Goal: Information Seeking & Learning: Get advice/opinions

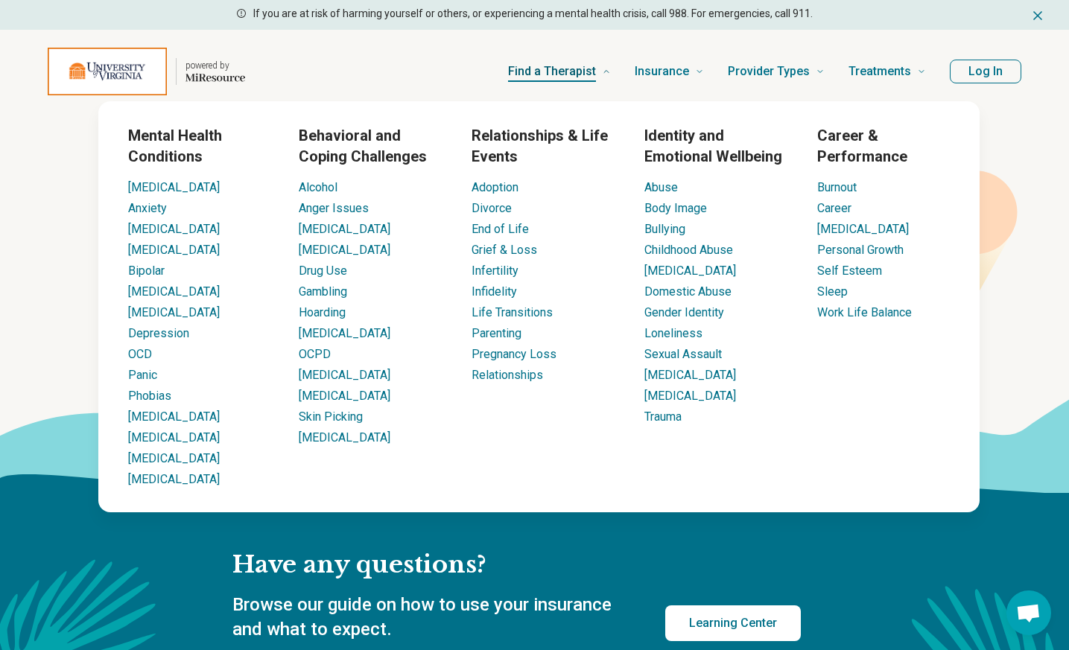
click at [571, 72] on span "Find a Therapist" at bounding box center [552, 71] width 88 height 21
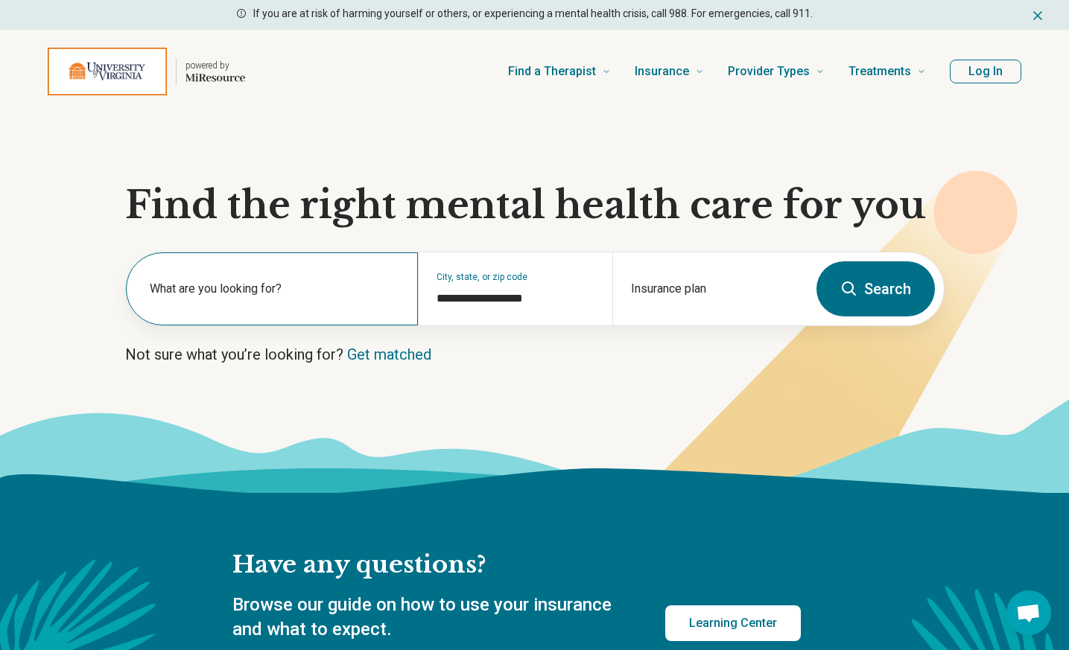
click at [276, 292] on label "What are you looking for?" at bounding box center [275, 289] width 250 height 18
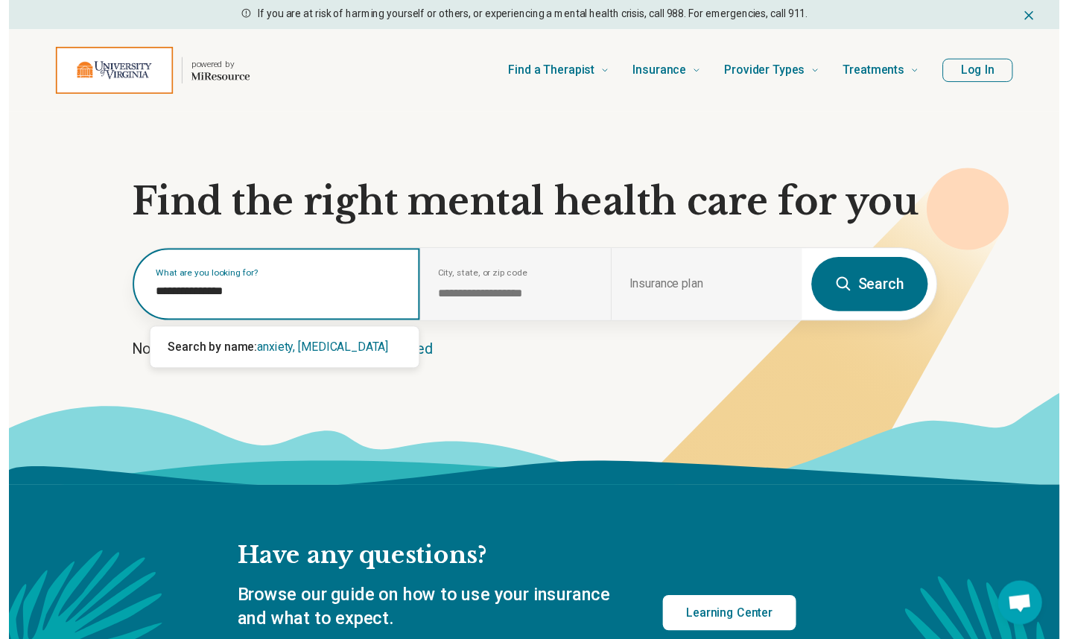
scroll to position [1, 0]
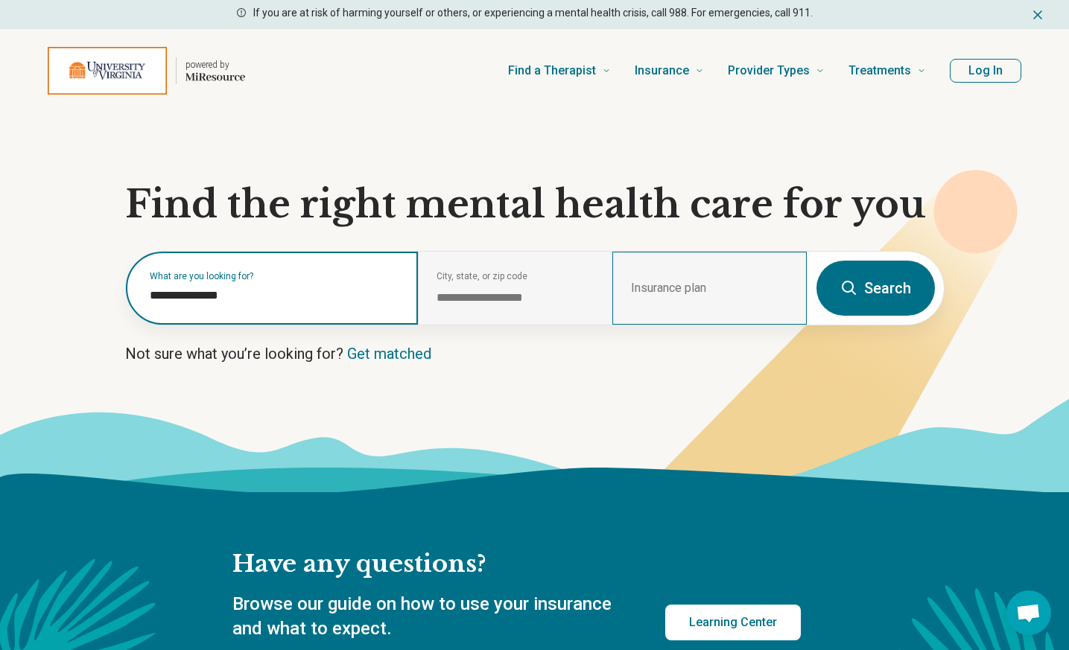
type input "**********"
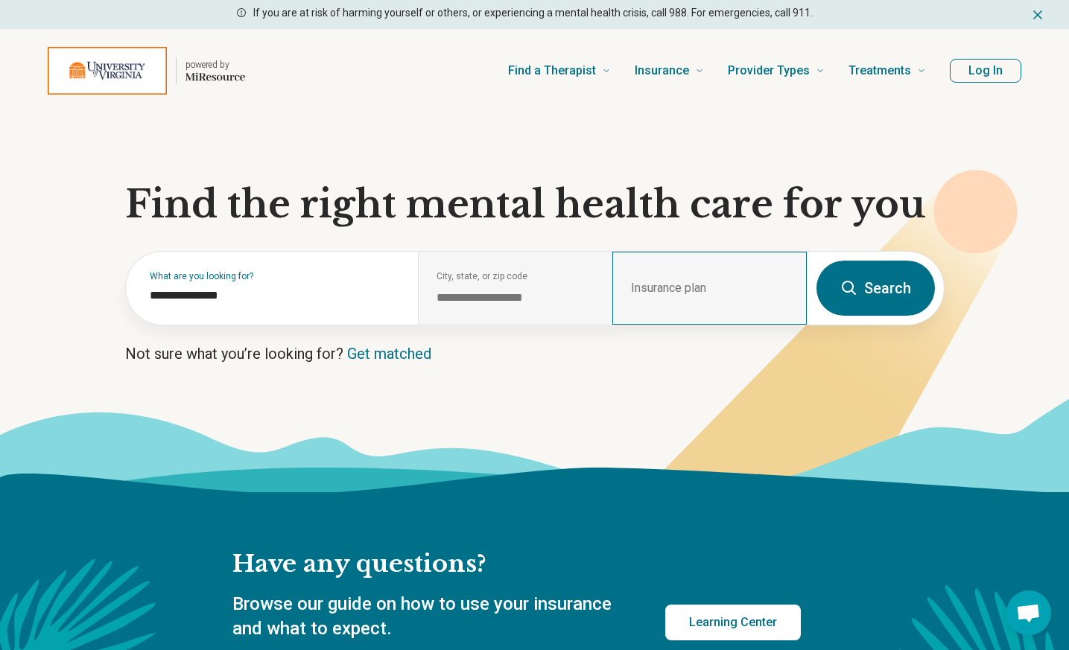
click at [698, 285] on div "Insurance plan" at bounding box center [709, 288] width 194 height 73
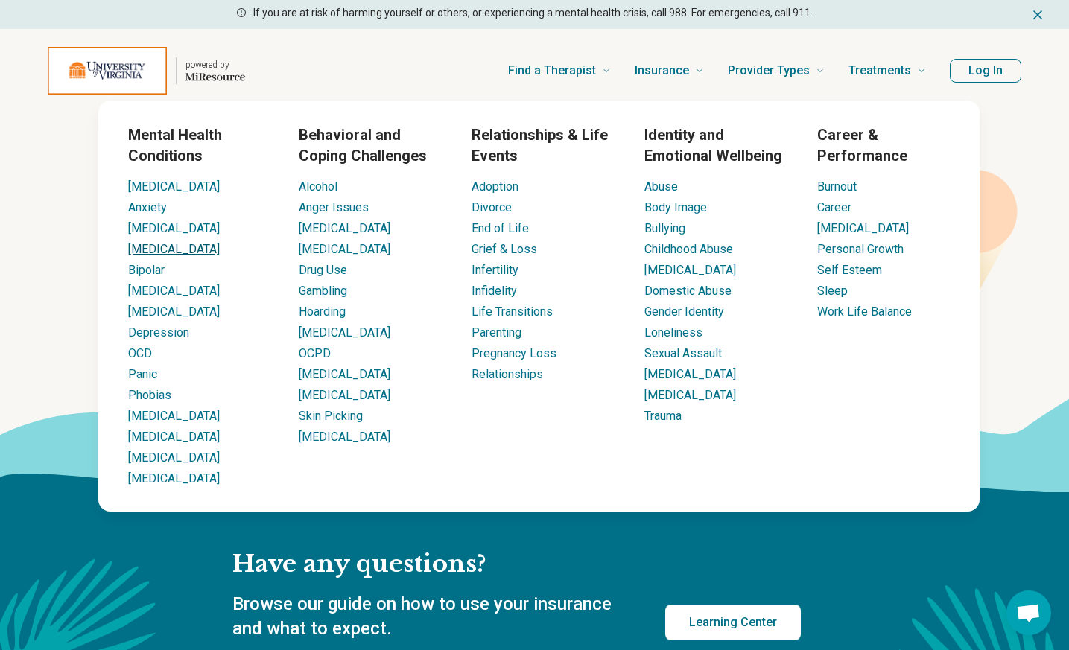
click at [146, 250] on link "[MEDICAL_DATA]" at bounding box center [174, 249] width 92 height 14
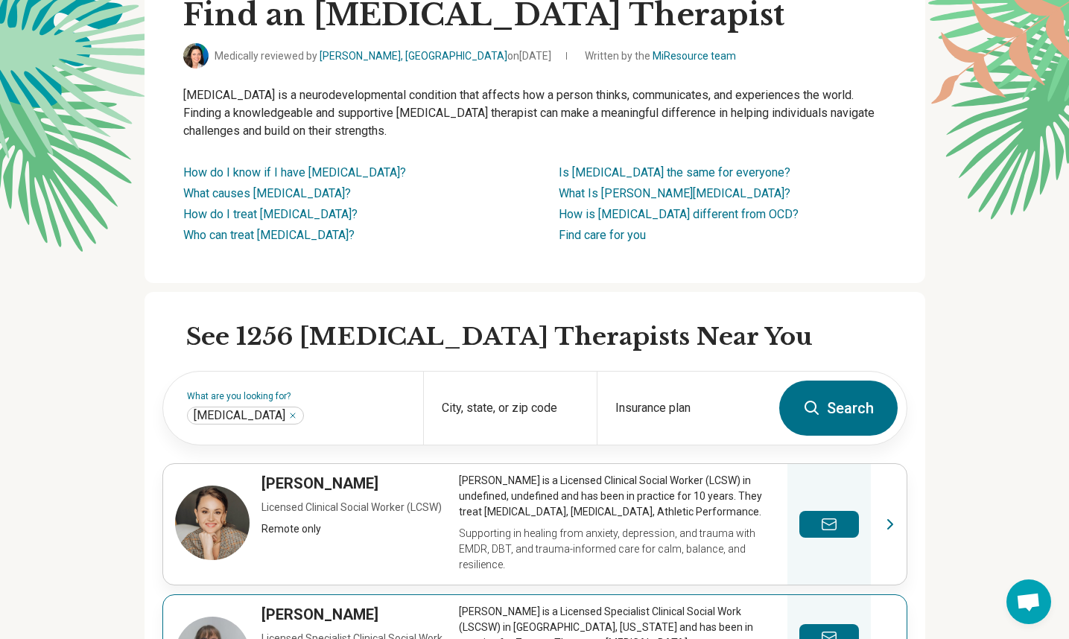
scroll to position [130, 0]
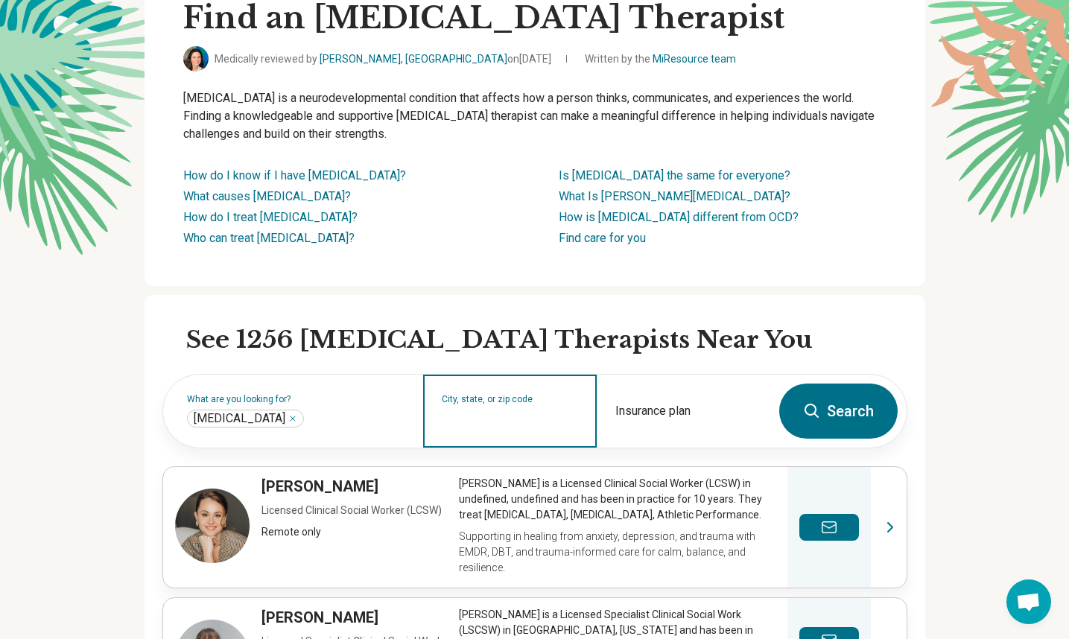
click at [472, 414] on input "City, state, or zip code" at bounding box center [510, 421] width 137 height 18
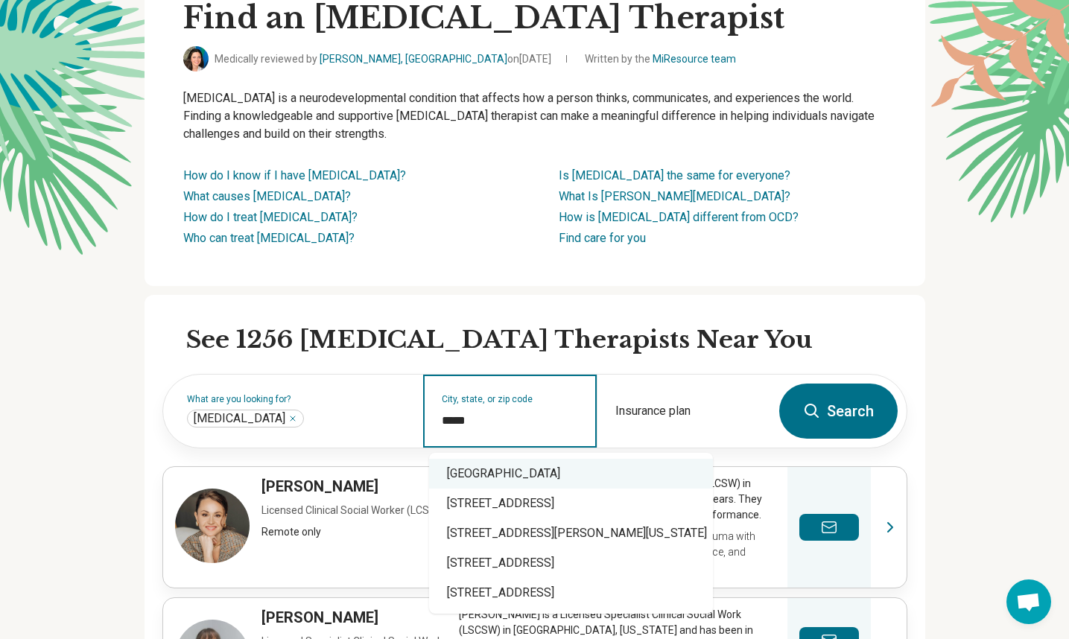
click at [498, 469] on div "Charlottesville, VA 22911" at bounding box center [571, 474] width 284 height 30
type input "**********"
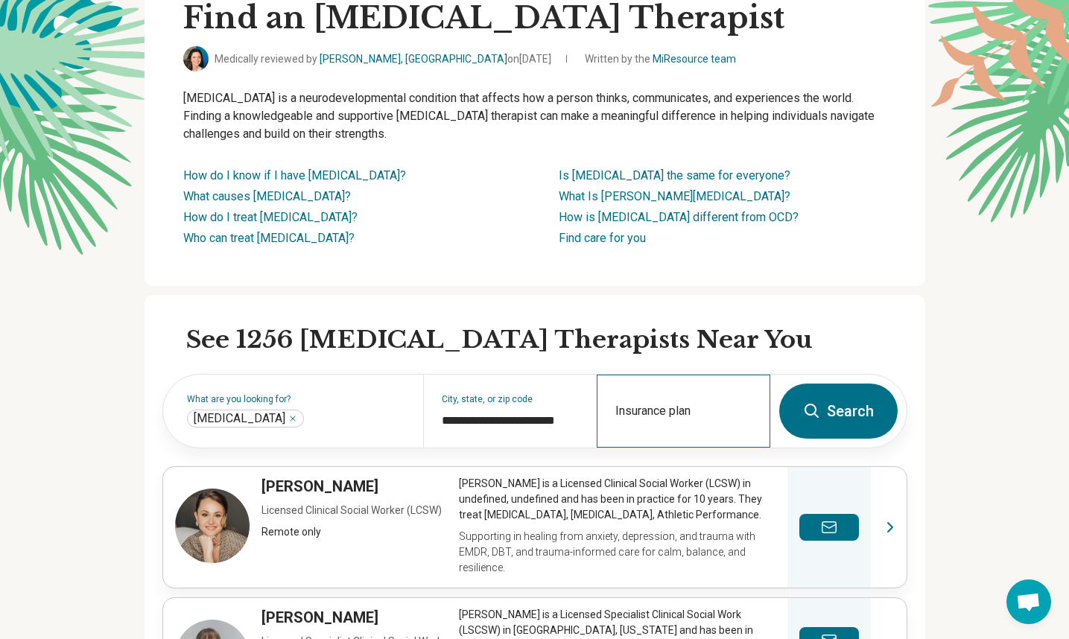
click at [681, 413] on div "Insurance plan" at bounding box center [684, 411] width 174 height 73
click at [850, 421] on button "Search" at bounding box center [838, 411] width 118 height 55
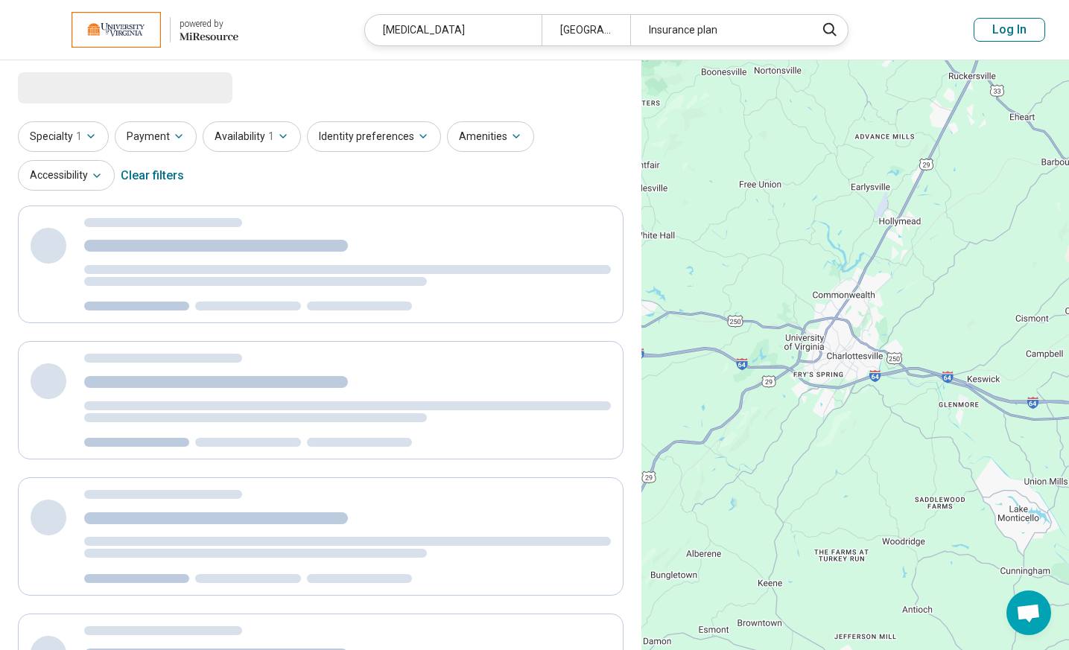
select select "***"
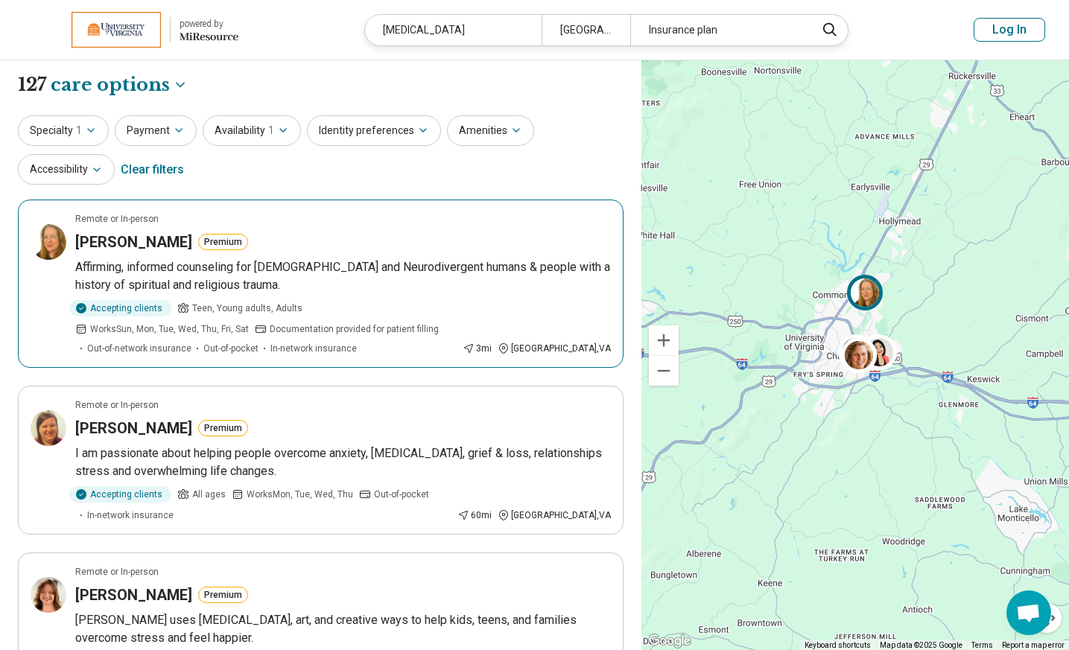
click at [163, 244] on h3 "[PERSON_NAME]" at bounding box center [133, 242] width 117 height 21
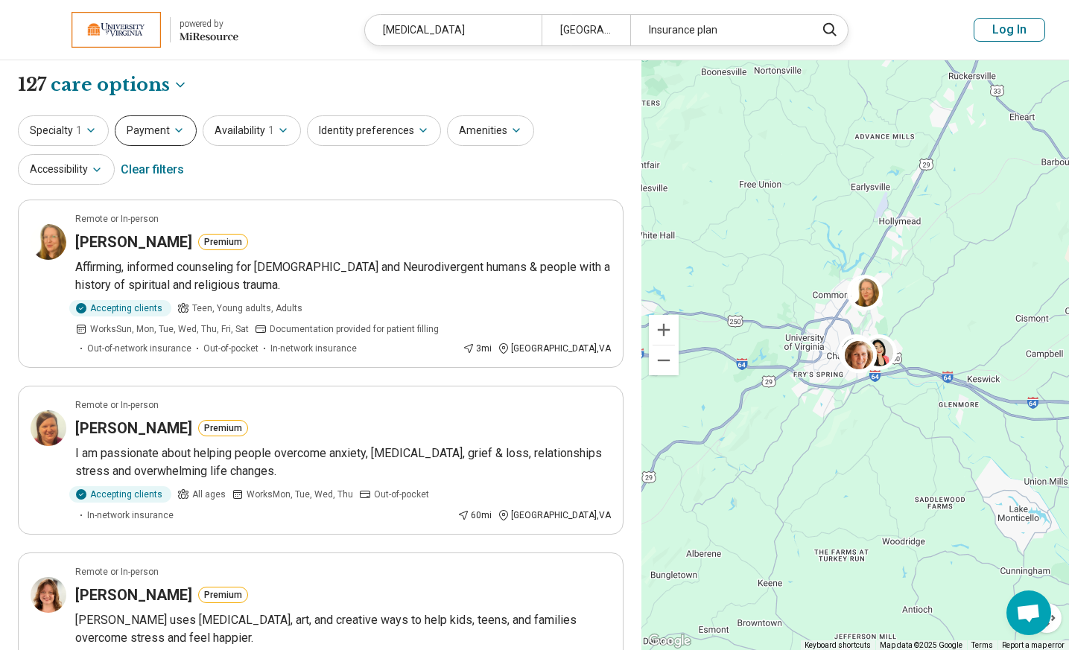
click at [176, 128] on icon "button" at bounding box center [179, 130] width 12 height 12
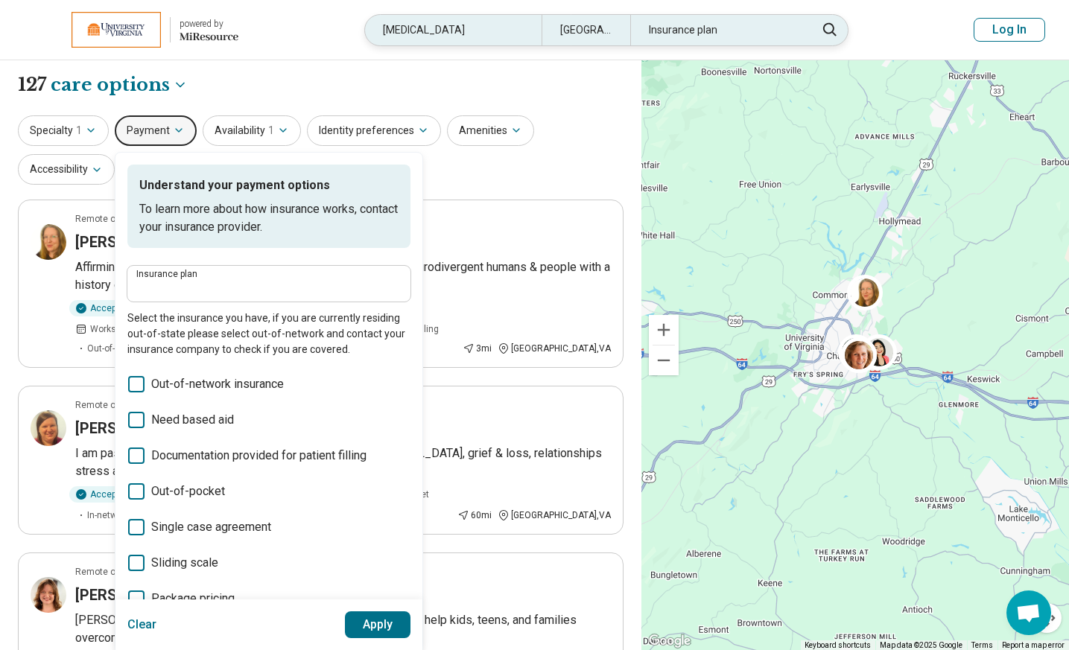
click at [699, 32] on div "Insurance plan" at bounding box center [718, 30] width 177 height 31
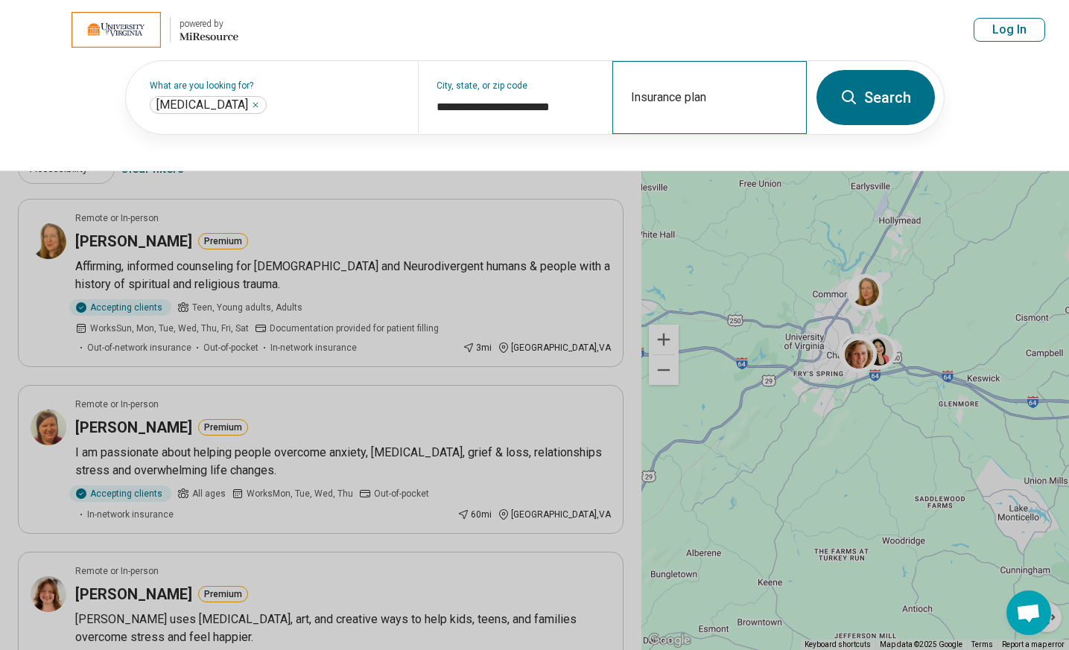
click at [633, 98] on div "Insurance plan" at bounding box center [709, 97] width 194 height 73
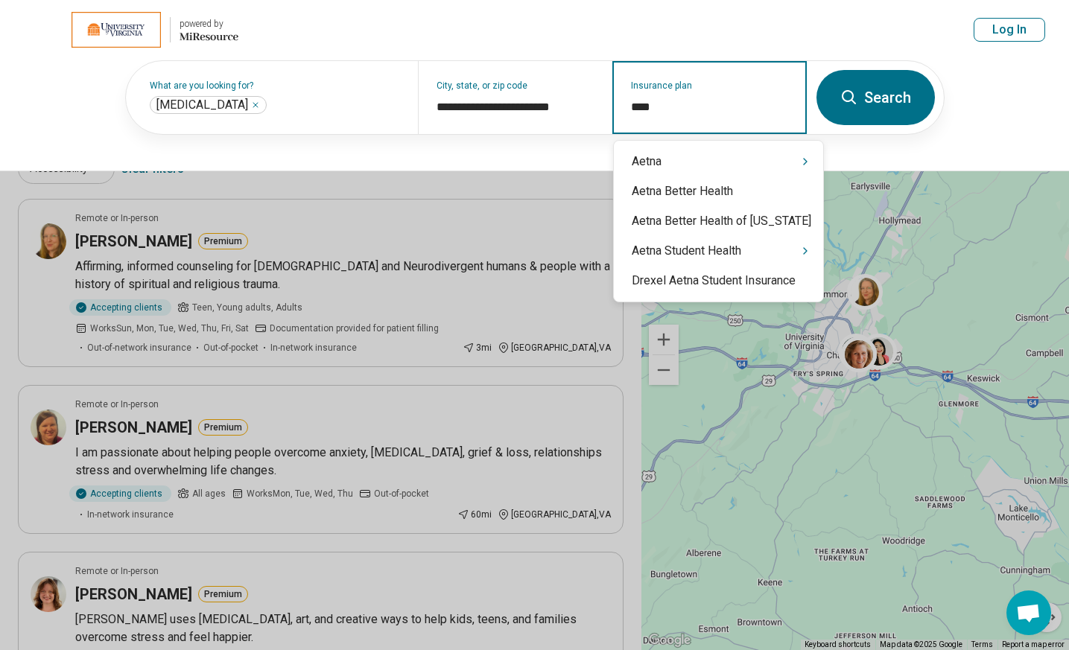
type input "*****"
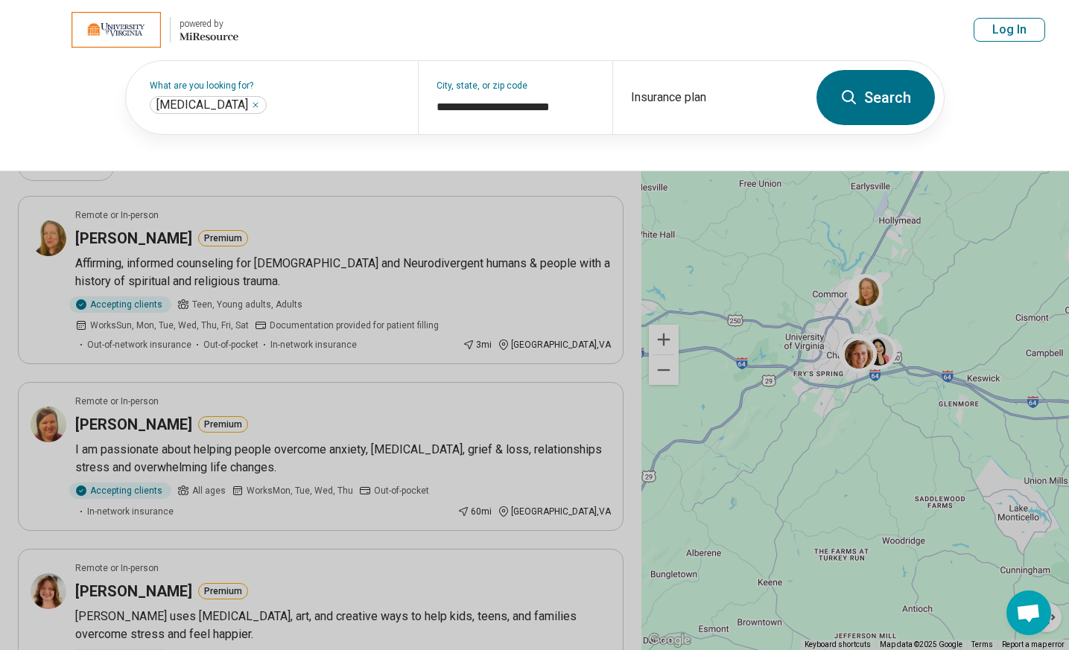
click at [877, 107] on button "Search" at bounding box center [875, 97] width 118 height 55
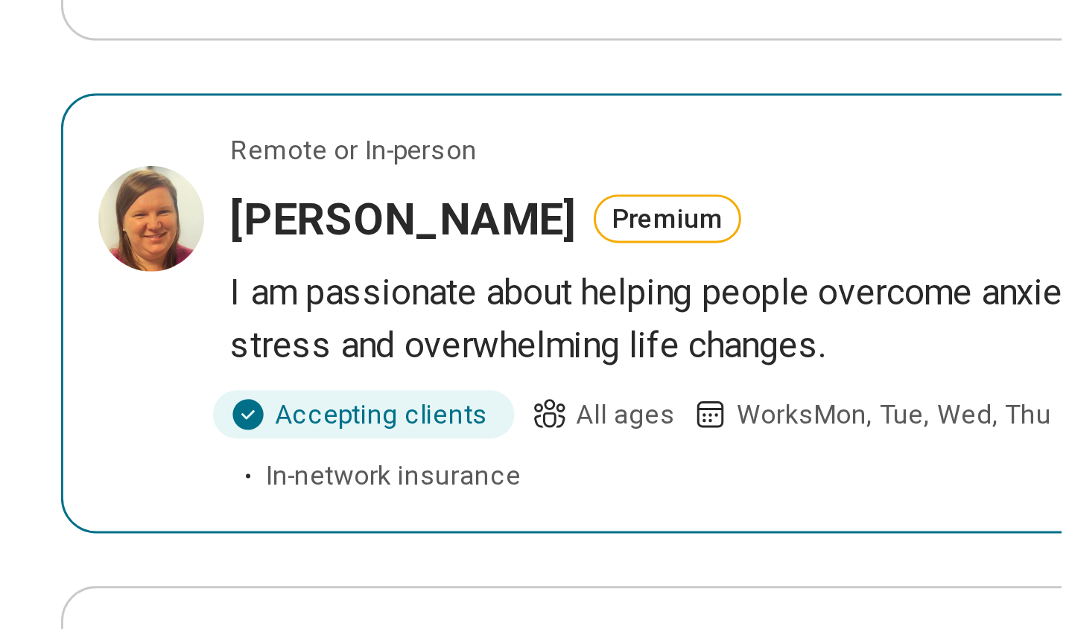
scroll to position [135, 0]
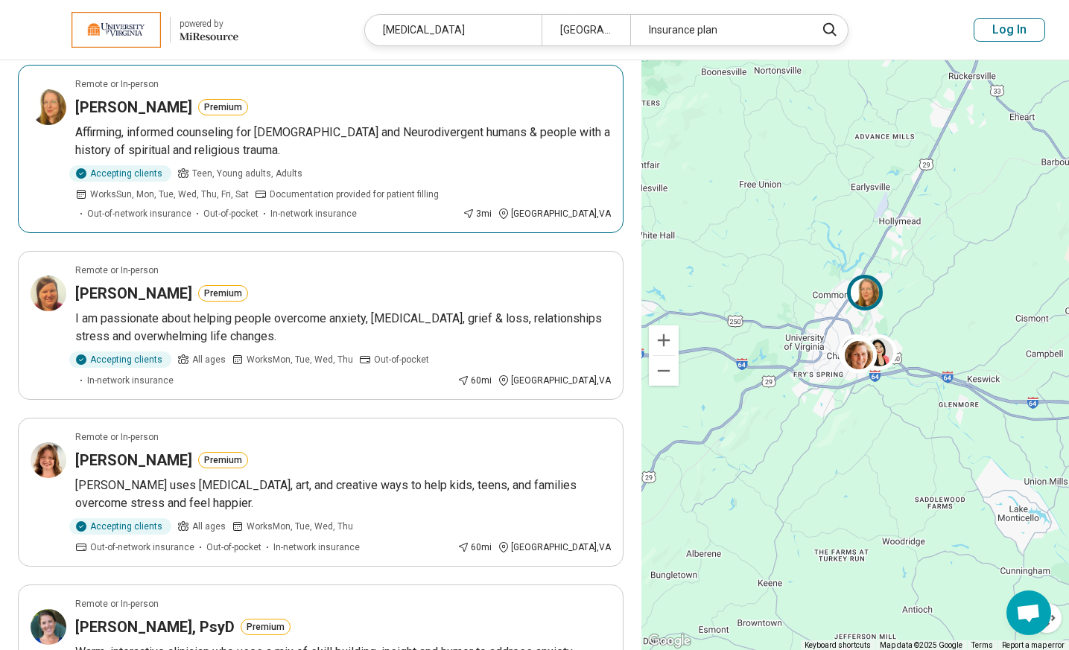
click at [170, 109] on h3 "[PERSON_NAME]" at bounding box center [133, 107] width 117 height 21
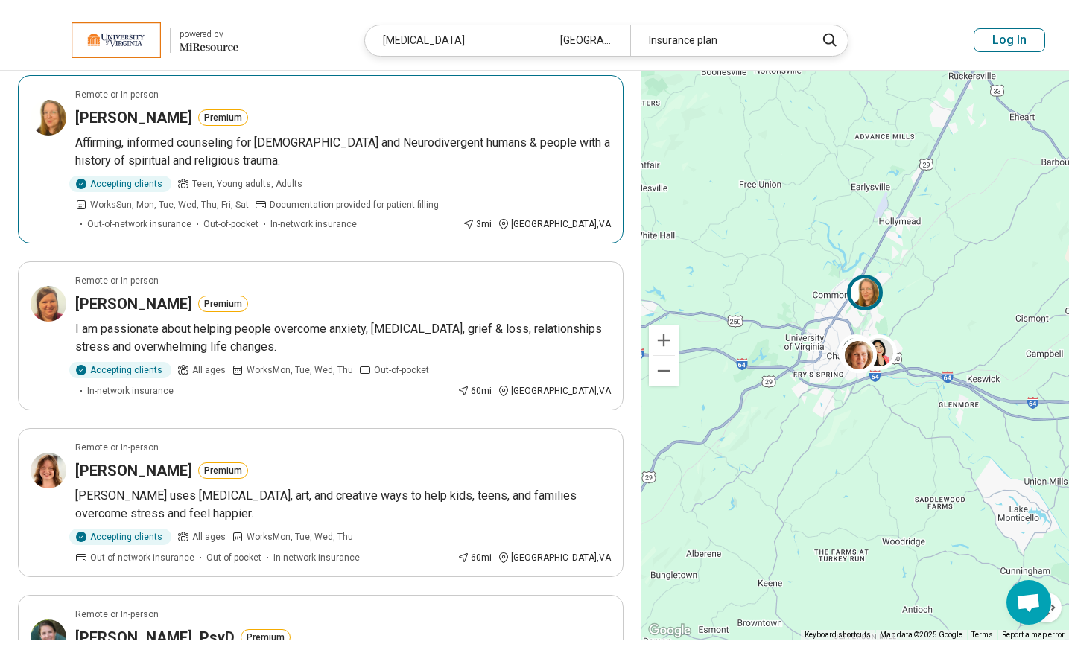
scroll to position [57, 0]
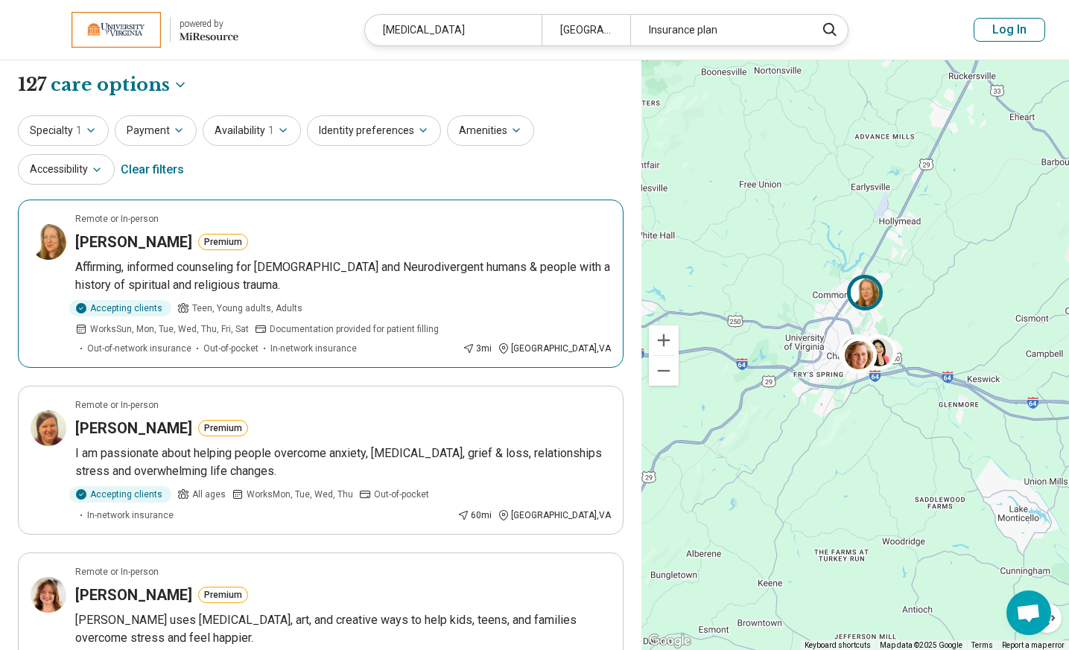
click at [178, 244] on h3 "[PERSON_NAME]" at bounding box center [133, 242] width 117 height 21
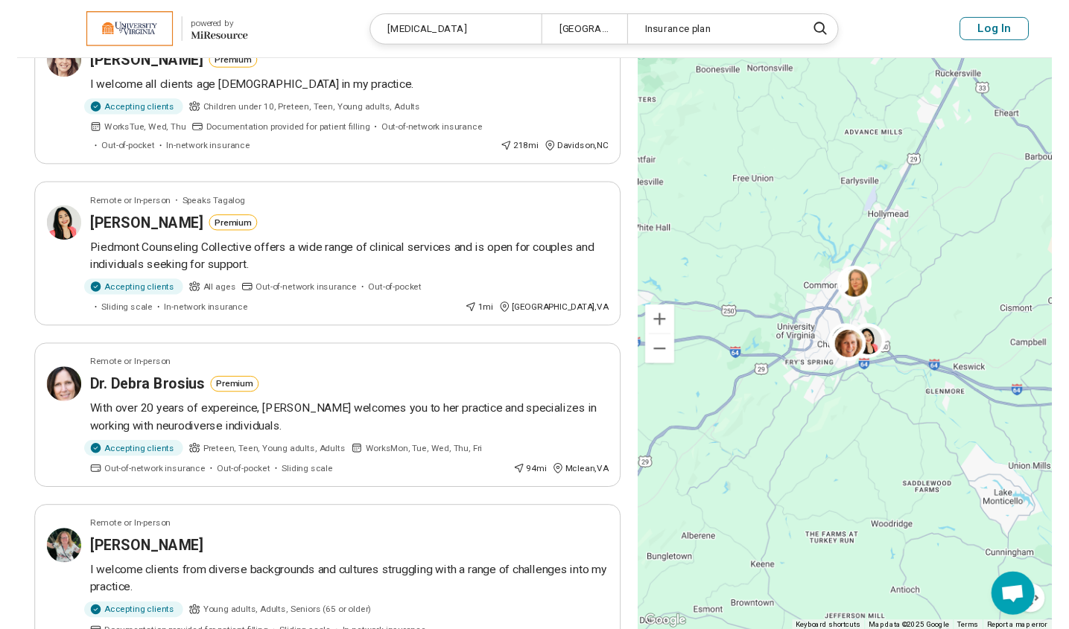
scroll to position [869, 0]
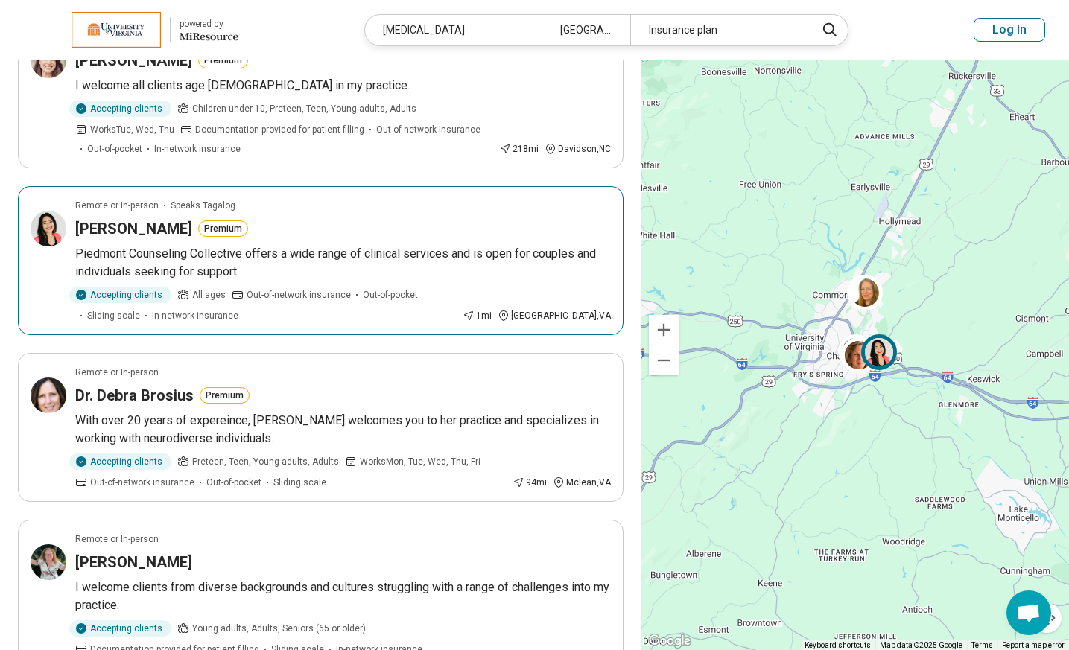
click at [153, 231] on h3 "Jem Iwatsubo" at bounding box center [133, 228] width 117 height 21
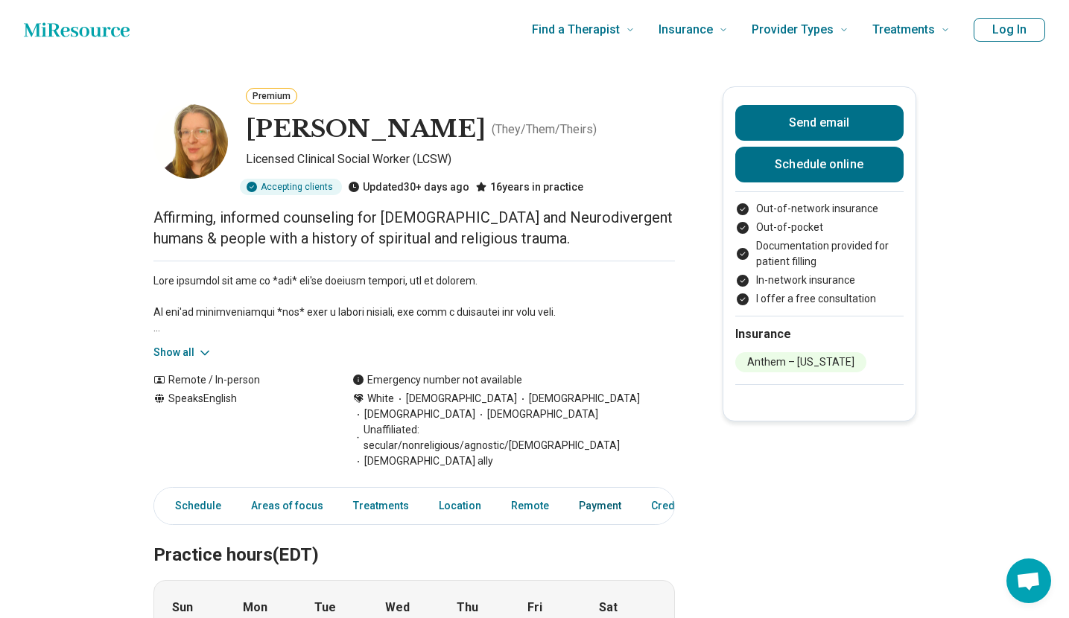
click at [585, 491] on link "Payment" at bounding box center [600, 506] width 60 height 31
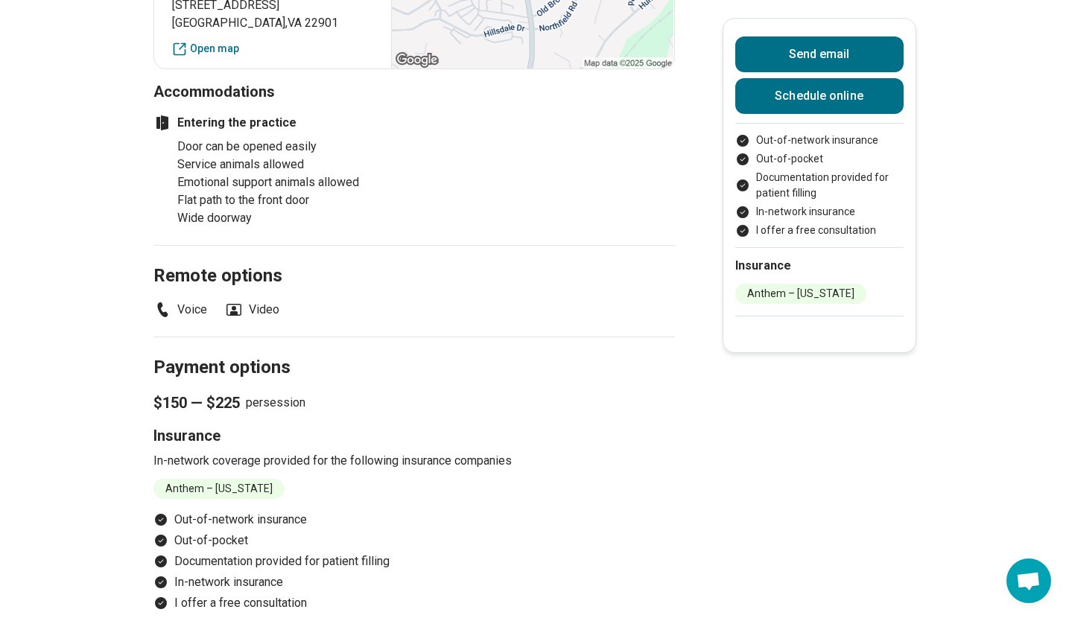
scroll to position [1585, 0]
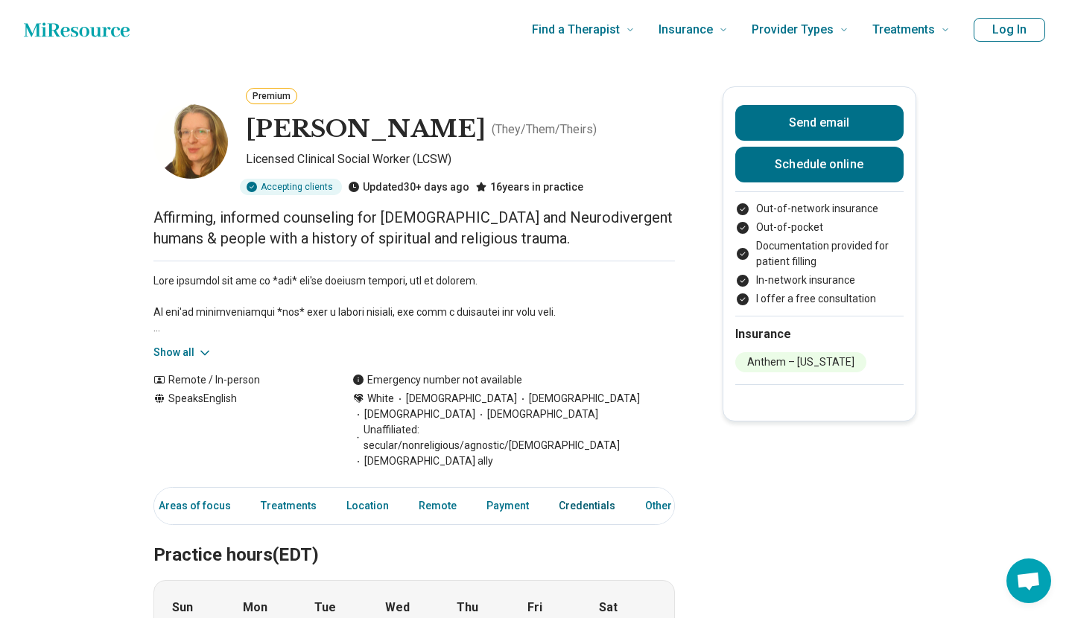
scroll to position [0, 92]
click at [585, 491] on link "Credentials" at bounding box center [587, 506] width 74 height 31
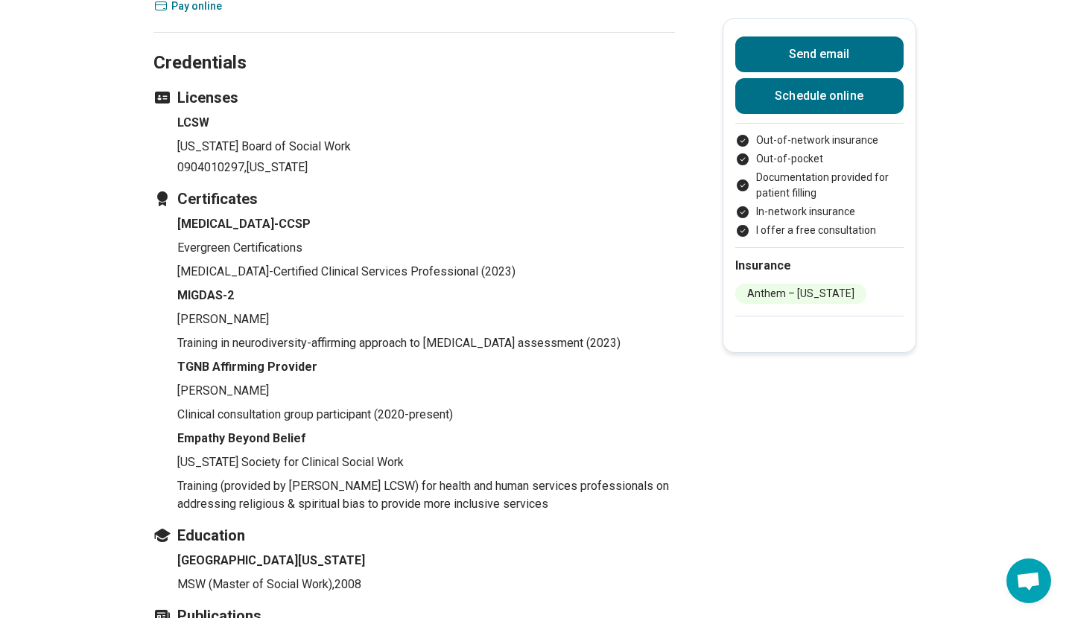
scroll to position [1964, 0]
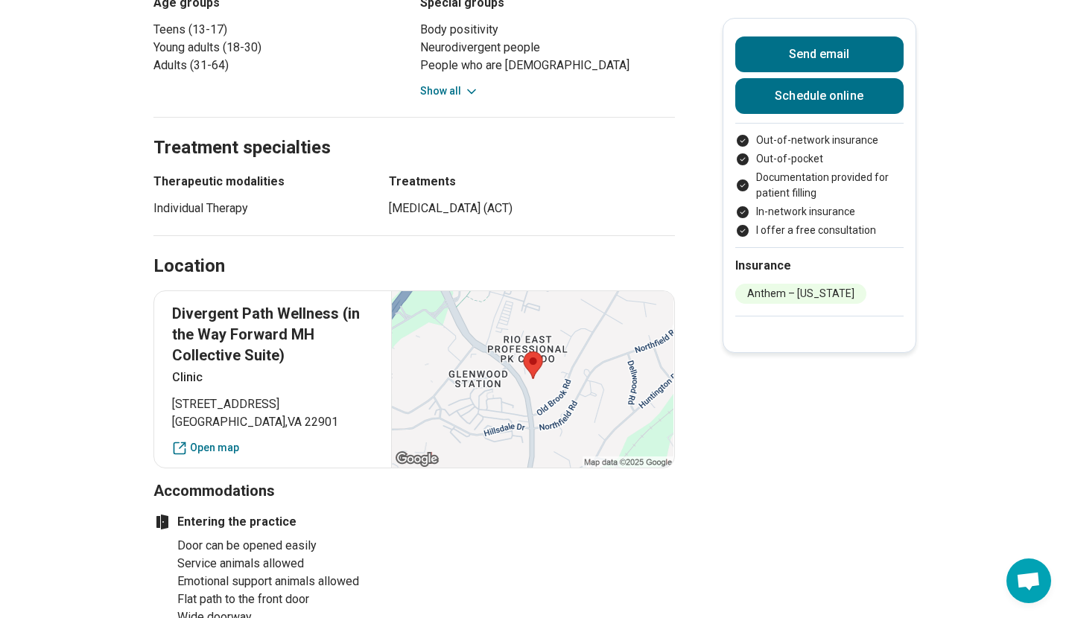
scroll to position [898, 0]
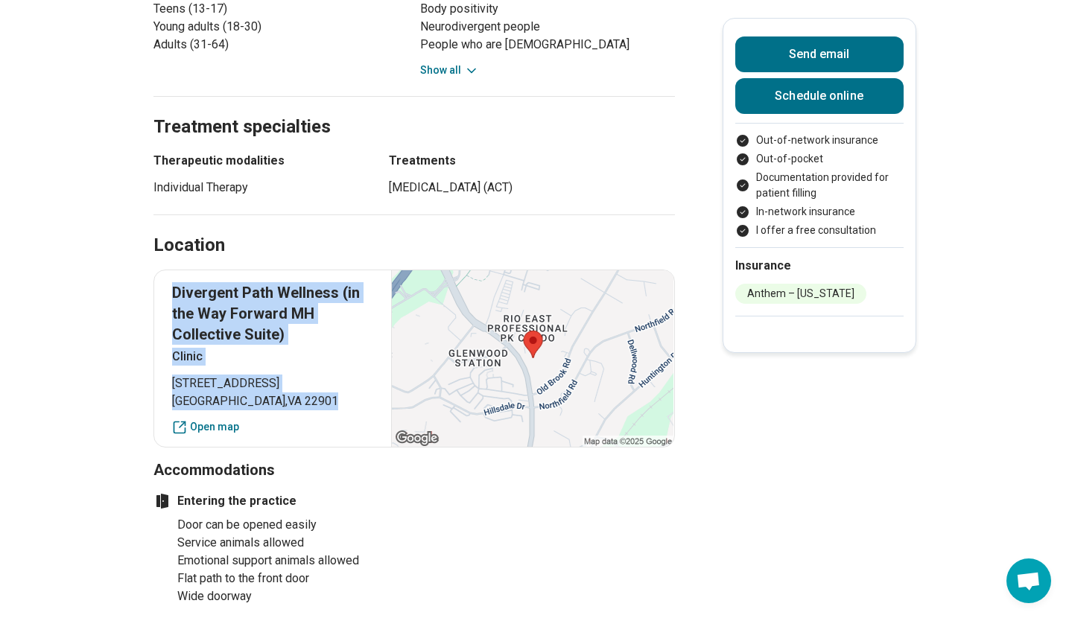
drag, startPoint x: 179, startPoint y: 285, endPoint x: 310, endPoint y: 372, distance: 157.8
click at [310, 372] on div "Divergent Path Wellness (in the Way Forward MH Collective Suite) Clinic 1445 Ri…" at bounding box center [413, 359] width 521 height 178
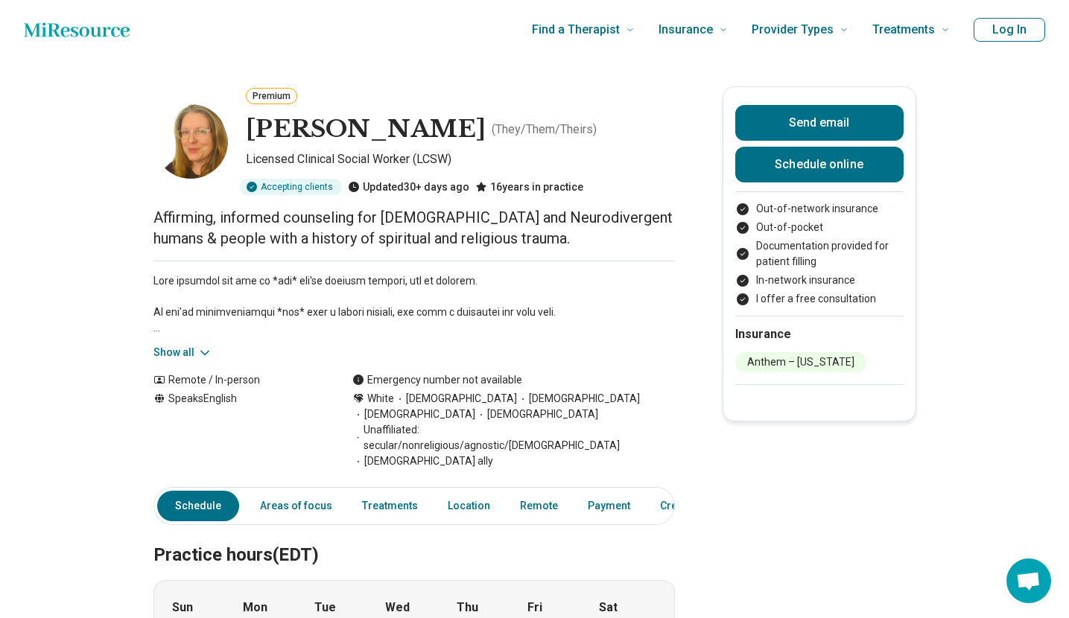
scroll to position [0, 0]
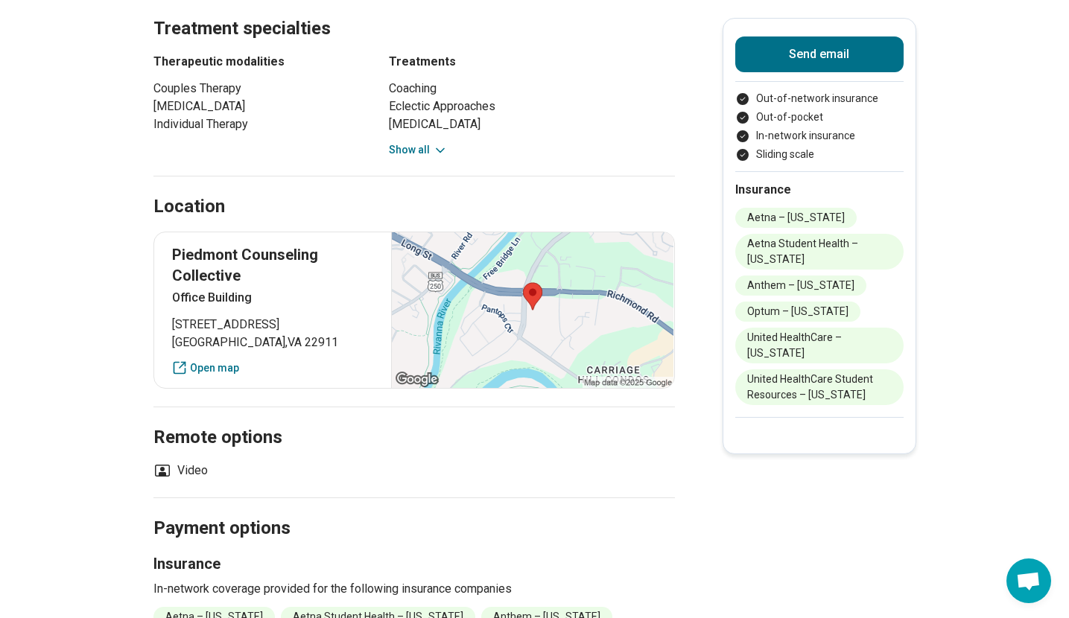
scroll to position [737, 0]
